Goal: Task Accomplishment & Management: Manage account settings

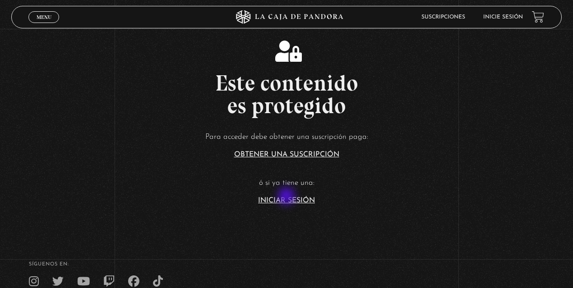
click at [287, 197] on link "Iniciar Sesión" at bounding box center [286, 200] width 57 height 7
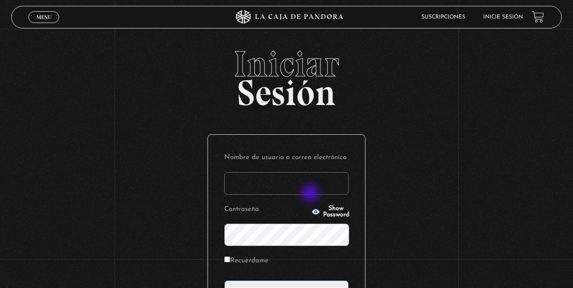
type input "lisbethfelixpaulino"
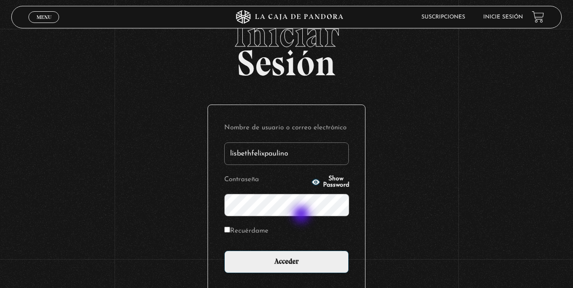
scroll to position [30, 0]
click at [257, 231] on label "Recuérdame" at bounding box center [246, 232] width 44 height 14
click at [230, 231] on input "Recuérdame" at bounding box center [227, 230] width 6 height 6
checkbox input "true"
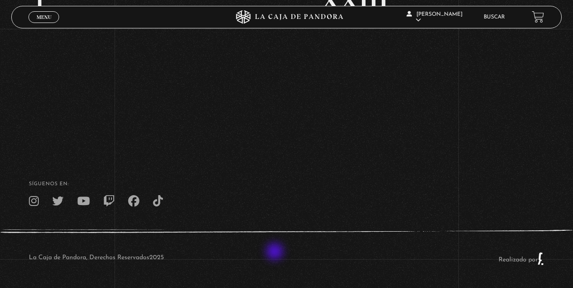
scroll to position [220, 0]
